Goal: Find specific page/section: Find specific page/section

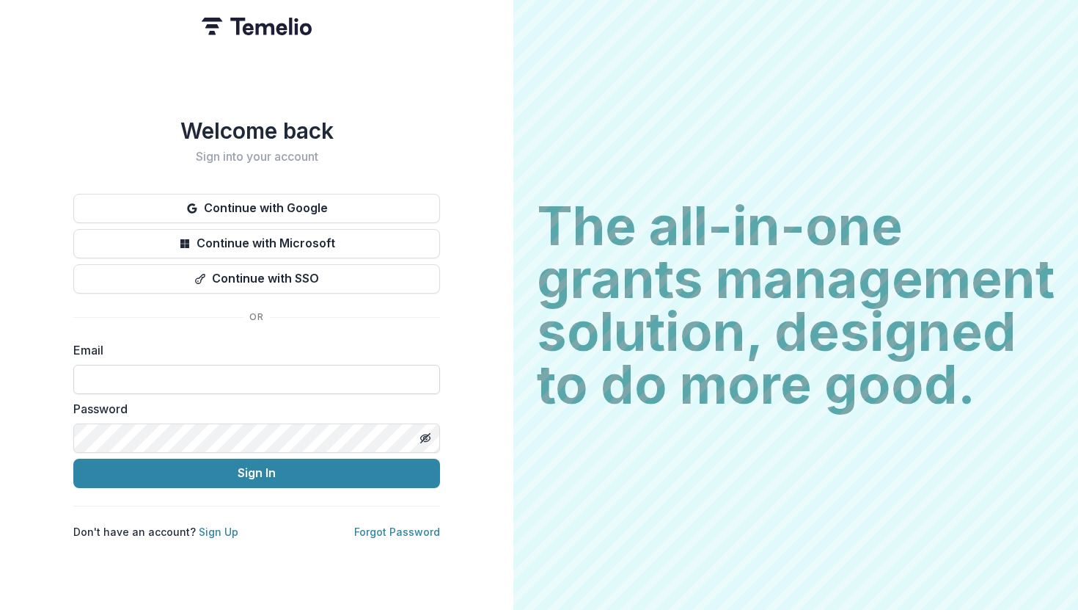
click at [199, 377] on input at bounding box center [256, 379] width 367 height 29
type input "**********"
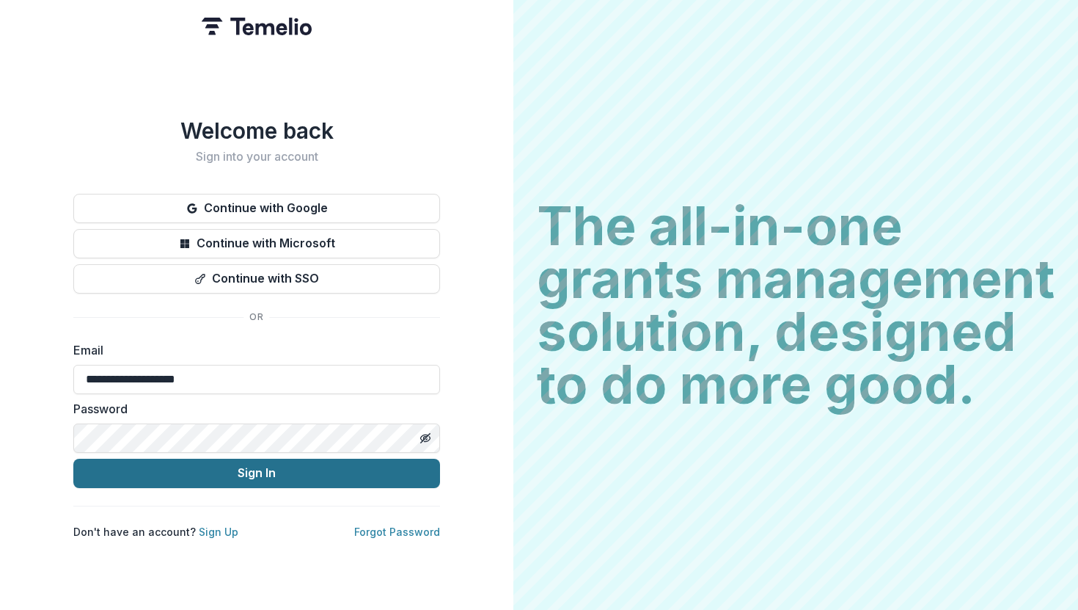
click at [182, 464] on button "Sign In" at bounding box center [256, 472] width 367 height 29
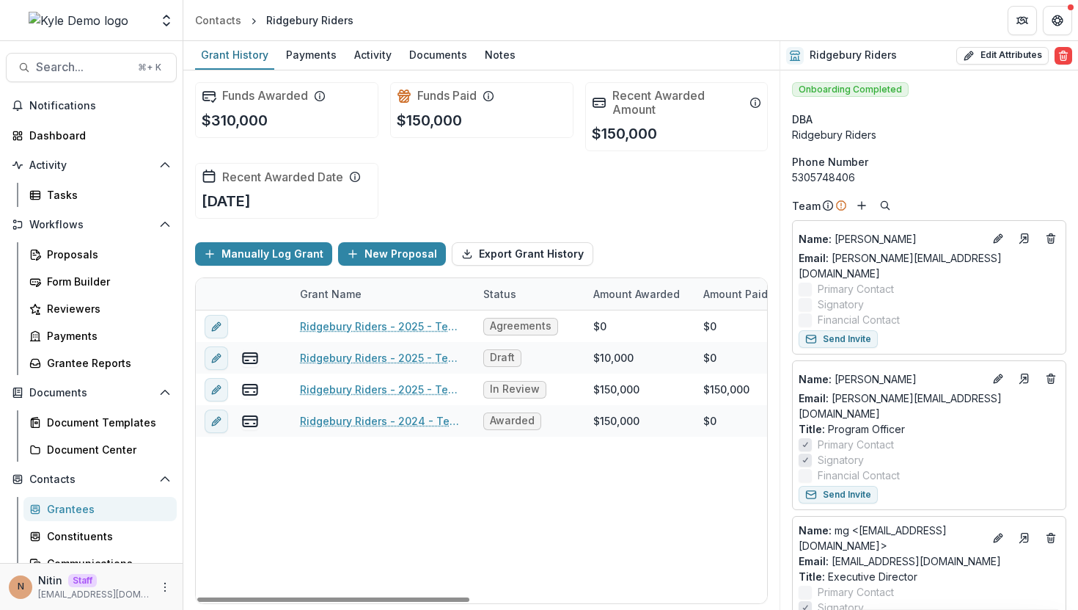
click at [67, 503] on div "Grantees" at bounding box center [106, 508] width 118 height 15
